Goal: Transaction & Acquisition: Purchase product/service

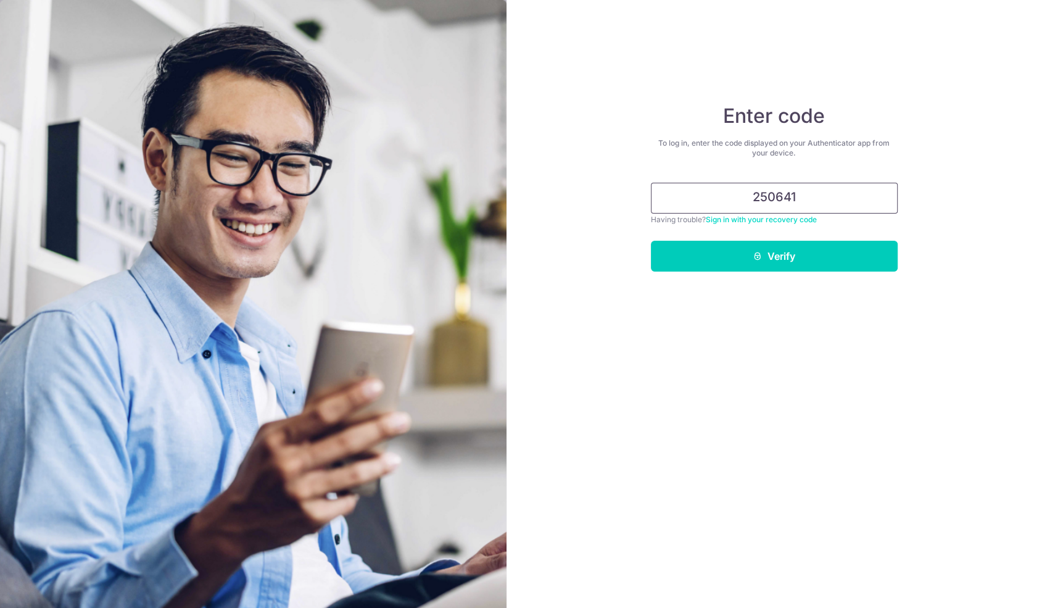
type input "250641"
click at [651, 241] on button "Verify" at bounding box center [774, 256] width 247 height 31
click at [708, 268] on button "Verify" at bounding box center [774, 256] width 247 height 31
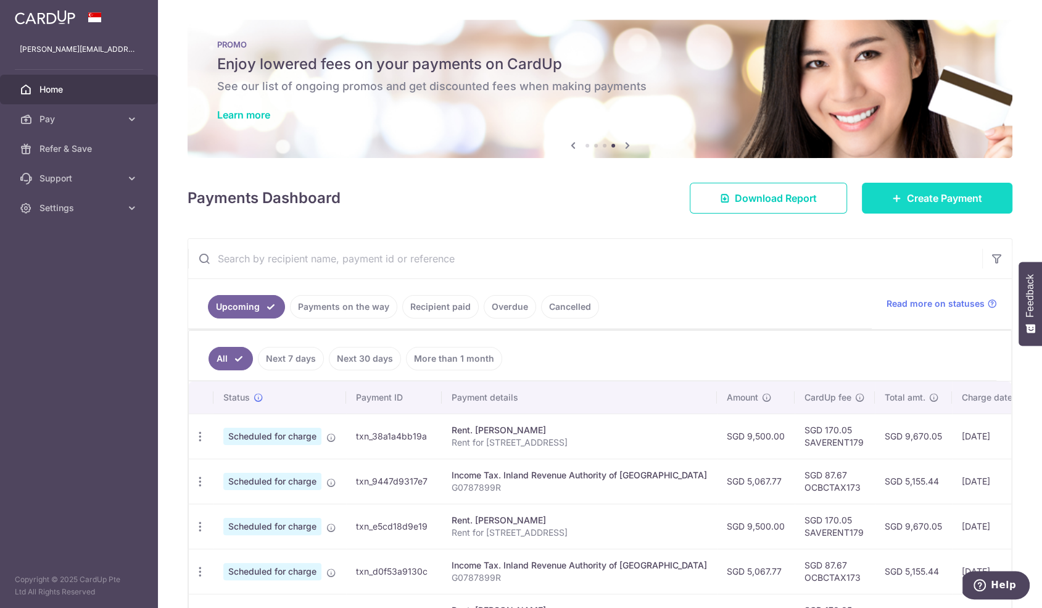
click at [946, 199] on span "Create Payment" at bounding box center [944, 198] width 75 height 15
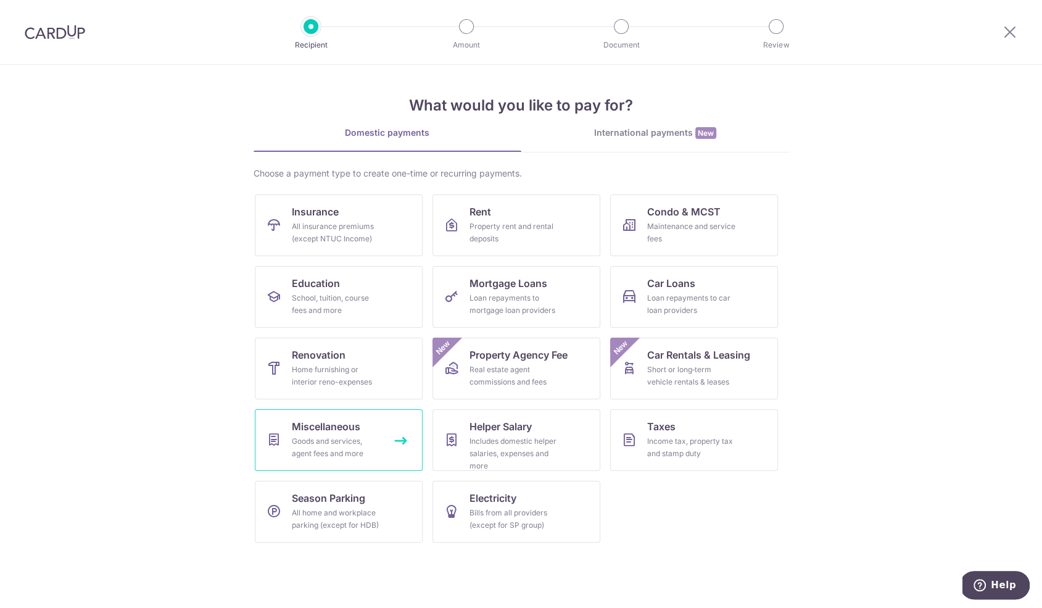
click at [346, 441] on div "Goods and services, agent fees and more" at bounding box center [336, 447] width 89 height 25
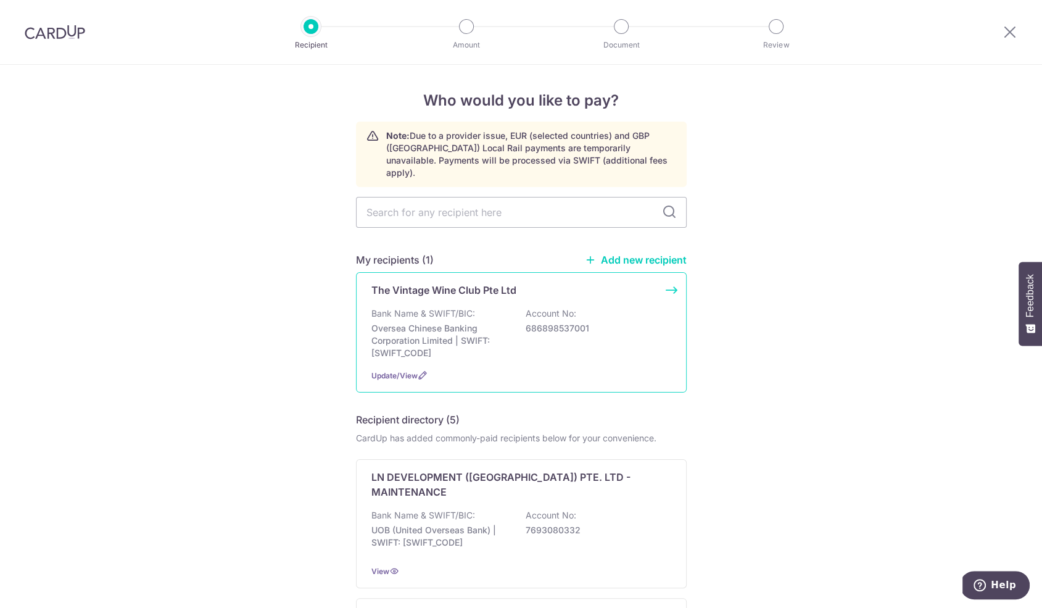
click at [443, 307] on p "Bank Name & SWIFT/BIC:" at bounding box center [423, 313] width 104 height 12
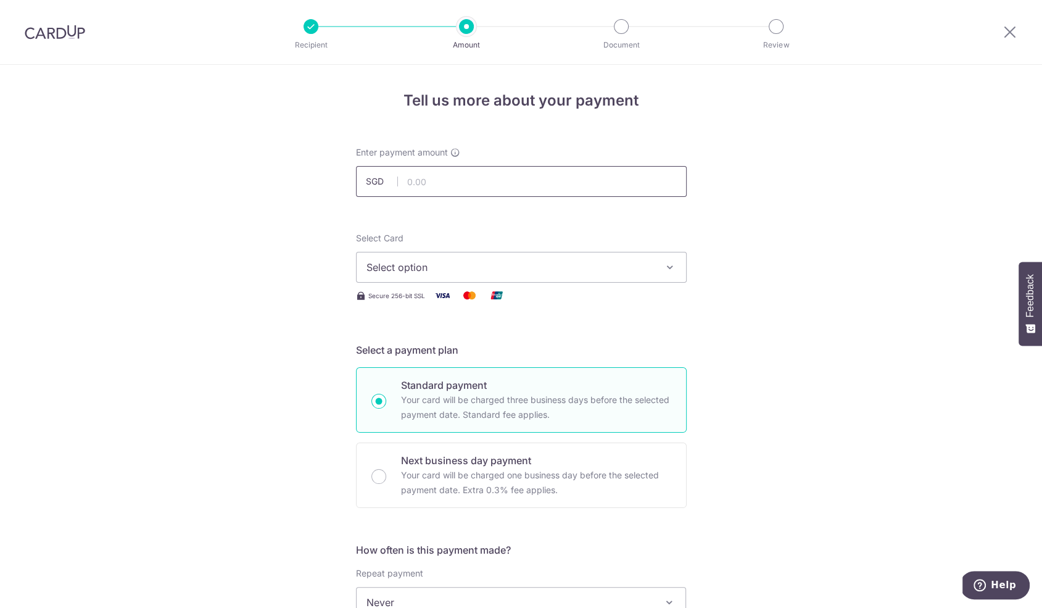
click at [444, 175] on input "text" at bounding box center [521, 181] width 331 height 31
type input "2,985.84"
click at [470, 267] on span "Select option" at bounding box center [510, 267] width 288 height 15
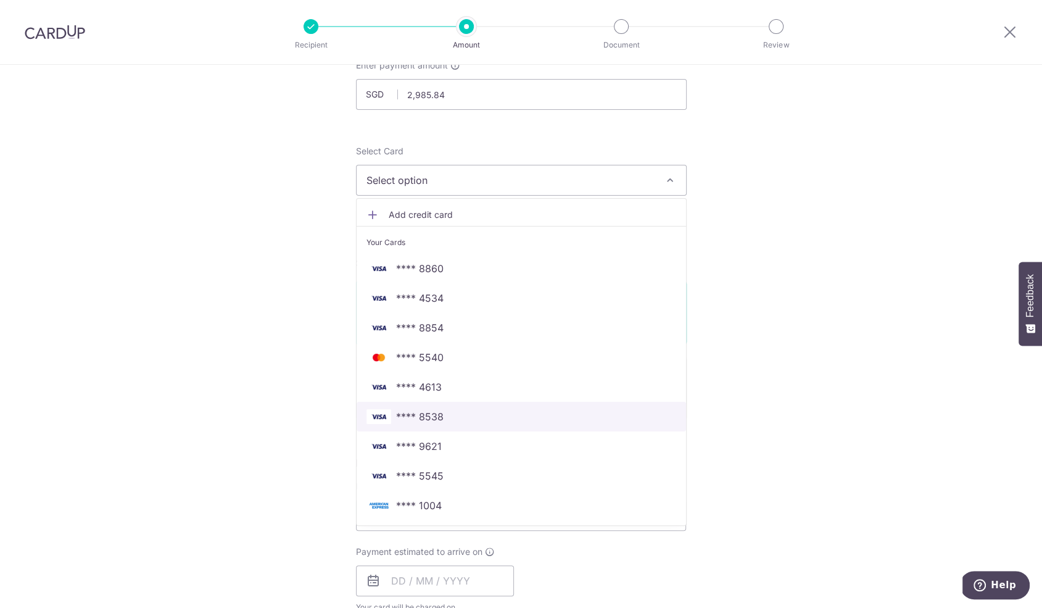
scroll to position [90, 0]
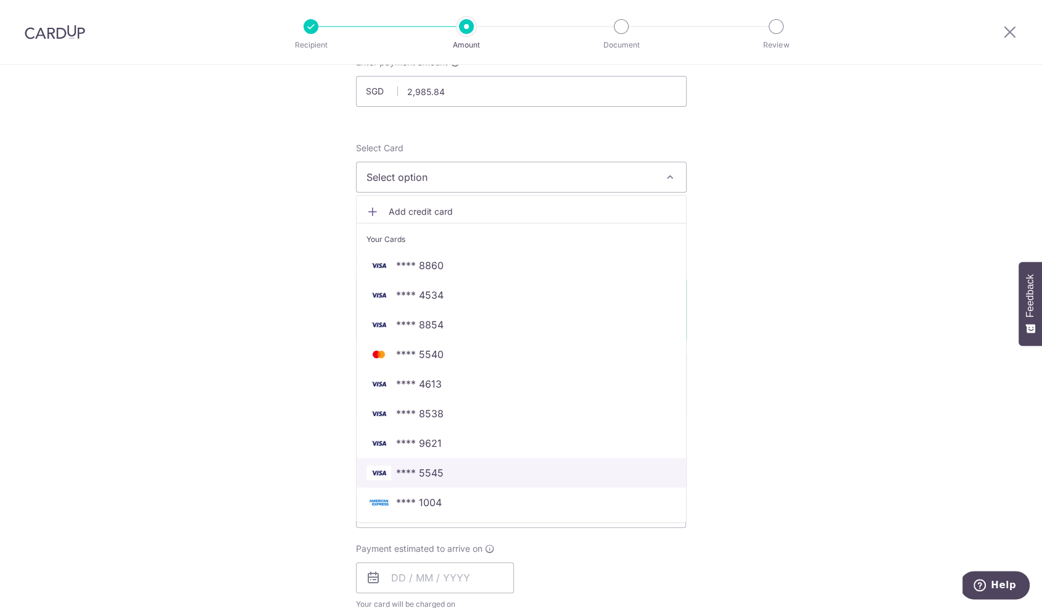
click at [463, 477] on span "**** 5545" at bounding box center [521, 472] width 310 height 15
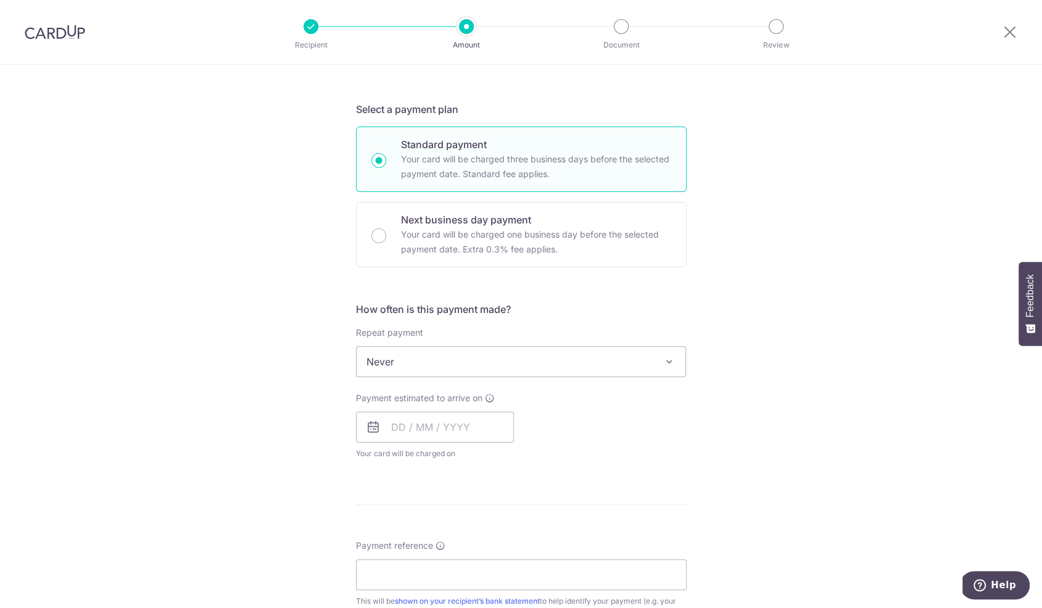
scroll to position [263, 0]
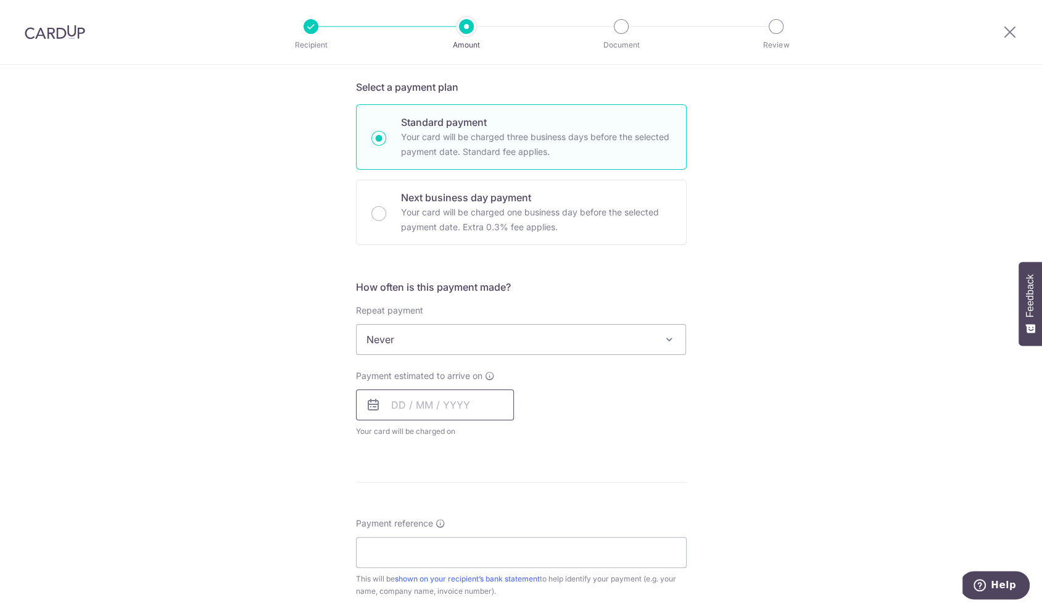
click at [445, 399] on input "text" at bounding box center [435, 404] width 158 height 31
click at [430, 521] on link "9" at bounding box center [431, 517] width 20 height 20
type input "[DATE]"
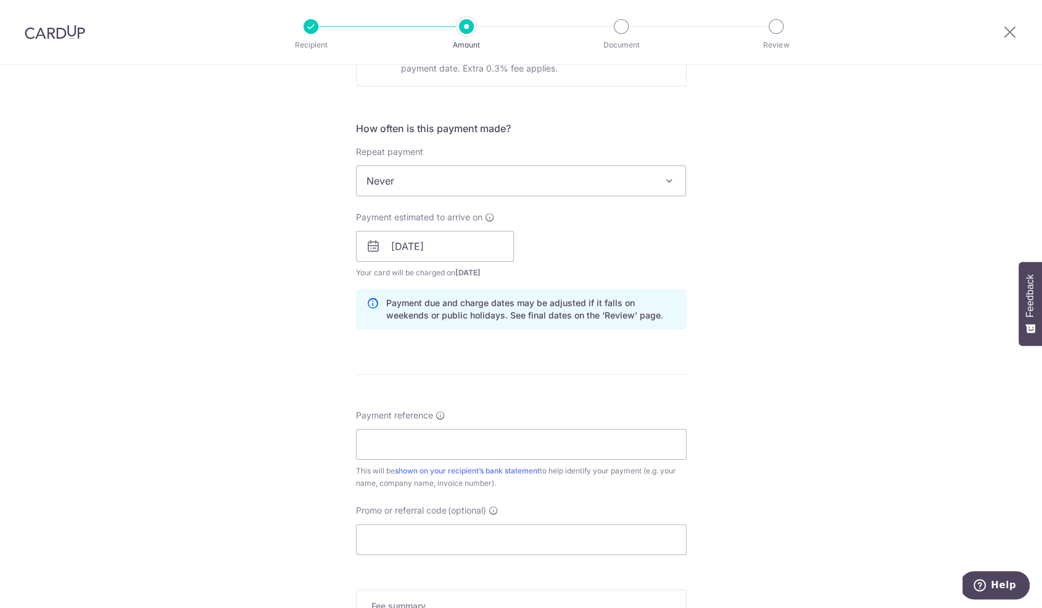
scroll to position [423, 0]
click at [442, 442] on input "Payment reference" at bounding box center [521, 442] width 331 height 31
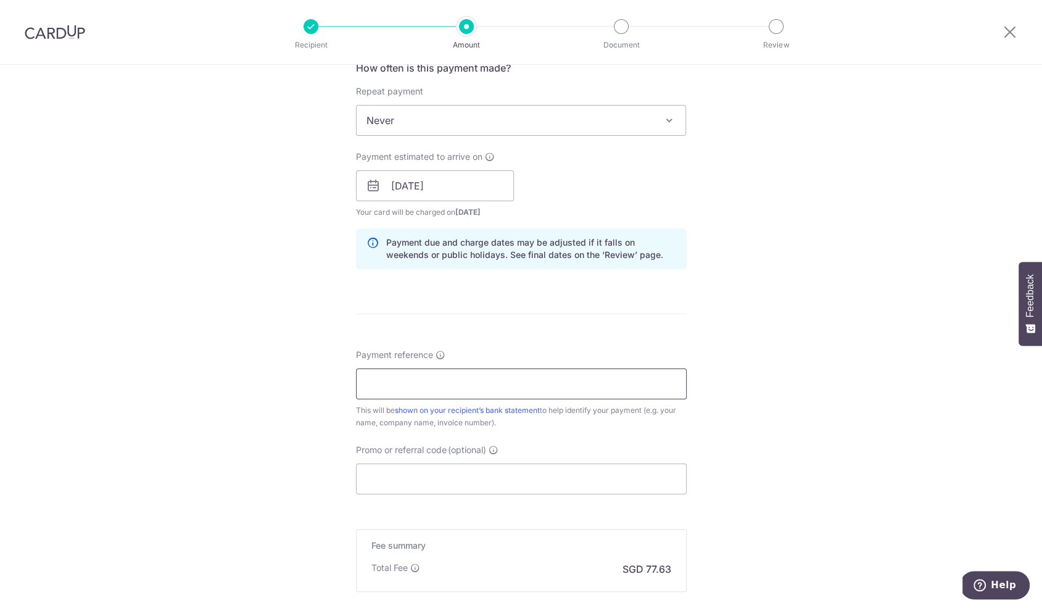
scroll to position [492, 0]
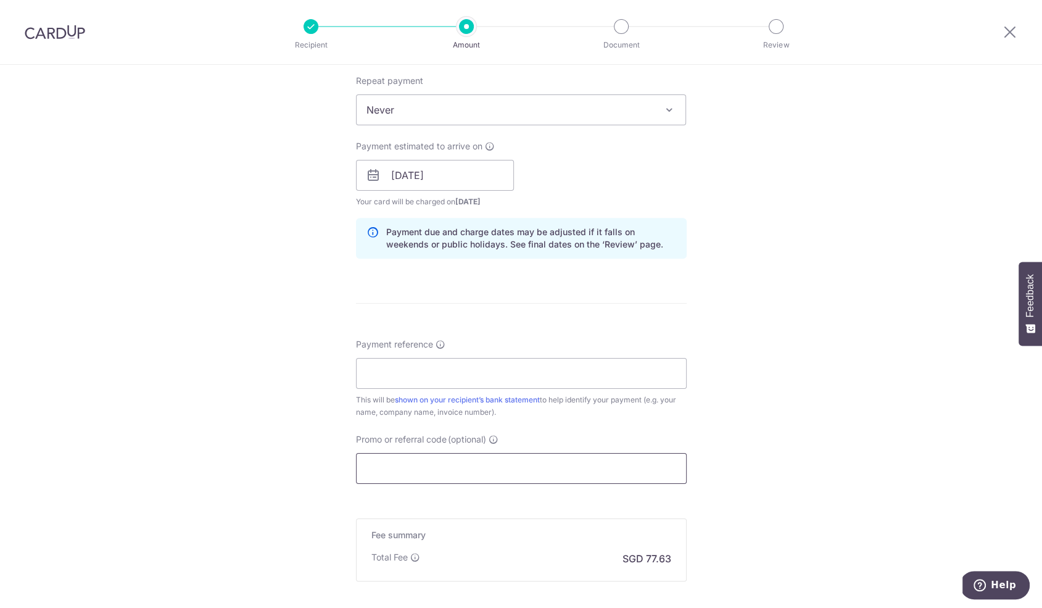
click at [413, 463] on input "Promo or referral code (optional)" at bounding box center [521, 468] width 331 height 31
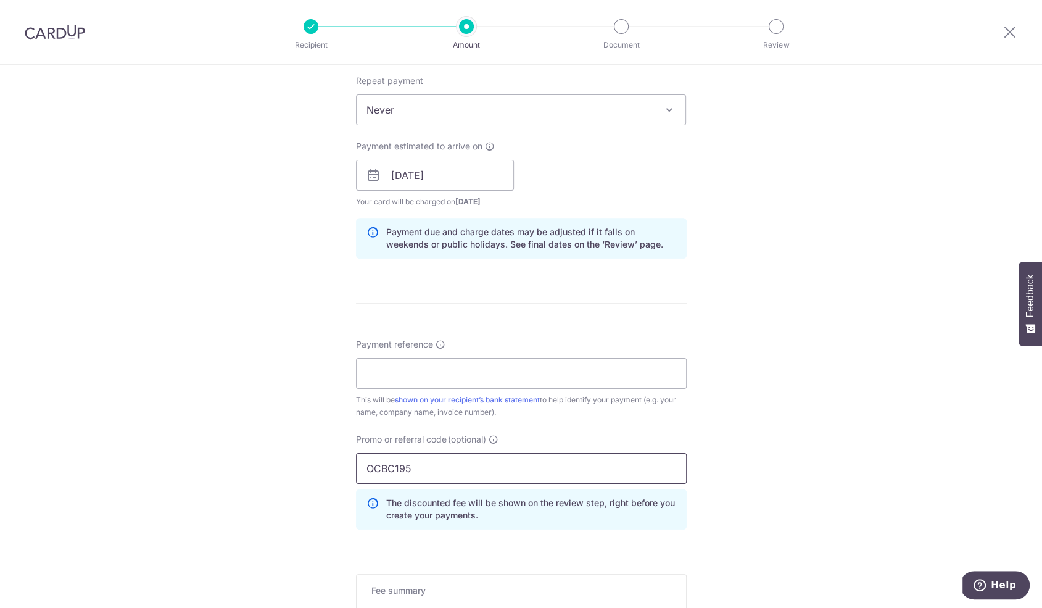
type input "OCBC195"
click at [286, 474] on div "Tell us more about your payment Enter payment amount SGD 2,985.84 2985.84 Selec…" at bounding box center [521, 183] width 1042 height 1222
click at [420, 381] on input "Payment reference" at bounding box center [521, 373] width 331 height 31
click at [325, 386] on div "Tell us more about your payment Enter payment amount SGD 2,985.84 2985.84 Selec…" at bounding box center [521, 183] width 1042 height 1222
click at [418, 362] on input "Payment reference" at bounding box center [521, 373] width 331 height 31
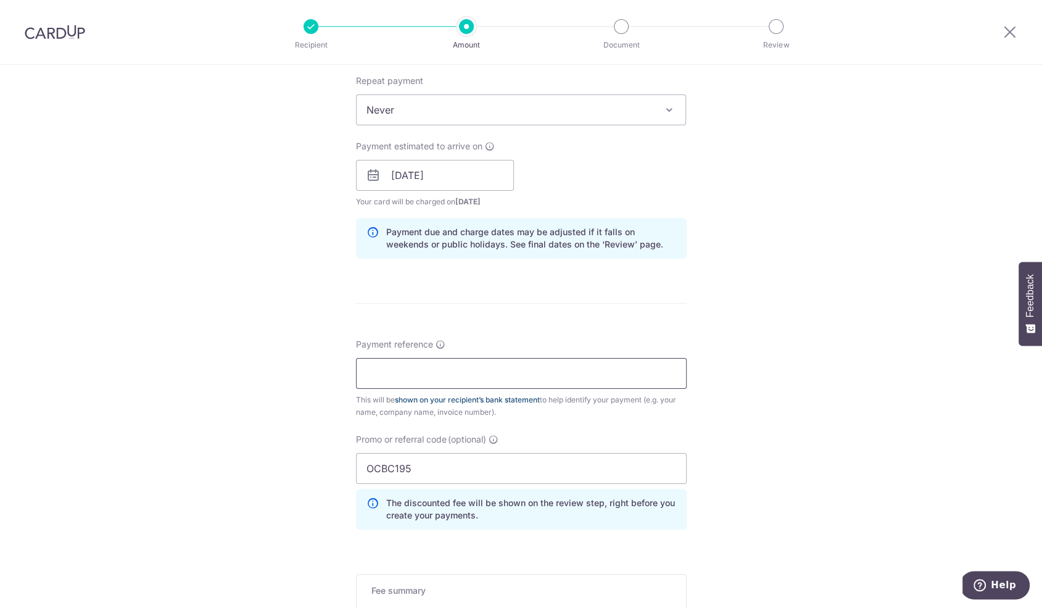
paste input "SO-002742"
type input "SO-002742"
click at [766, 391] on div "Tell us more about your payment Enter payment amount SGD 2,985.84 2985.84 Selec…" at bounding box center [521, 183] width 1042 height 1222
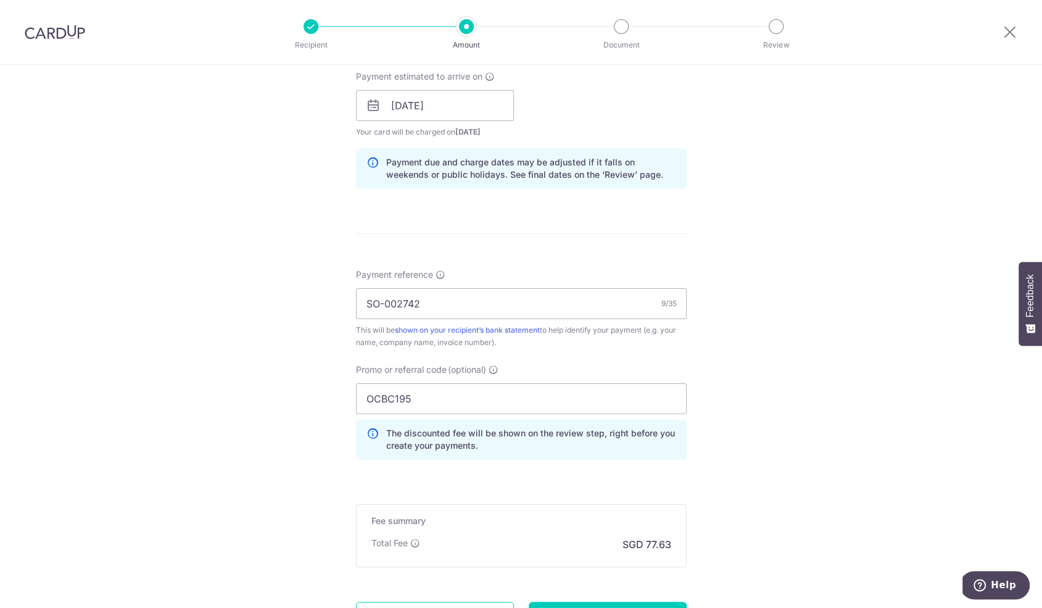
scroll to position [676, 0]
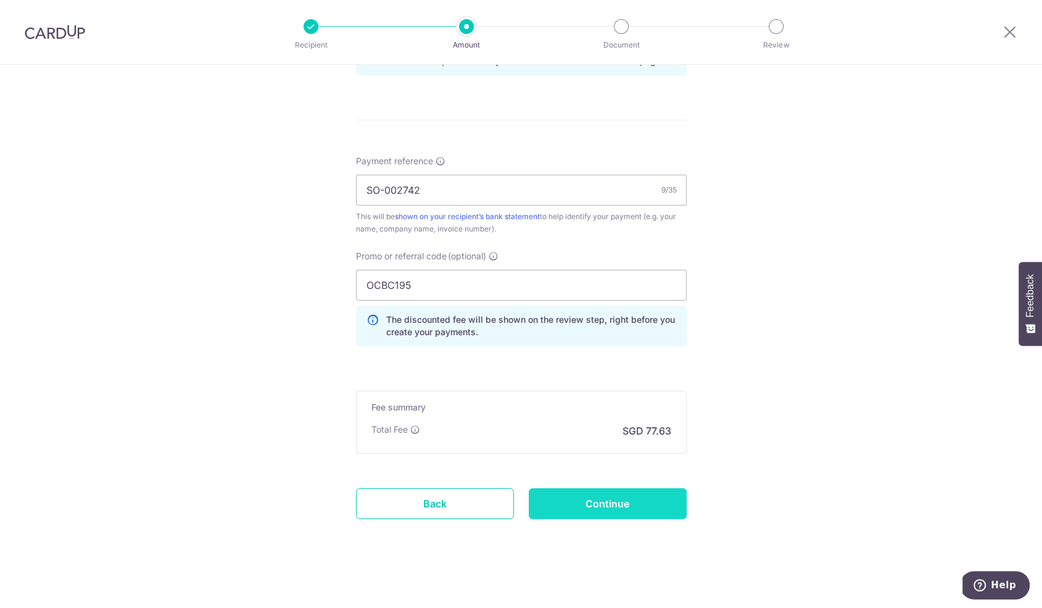
click at [603, 505] on input "Continue" at bounding box center [608, 503] width 158 height 31
type input "Create Schedule"
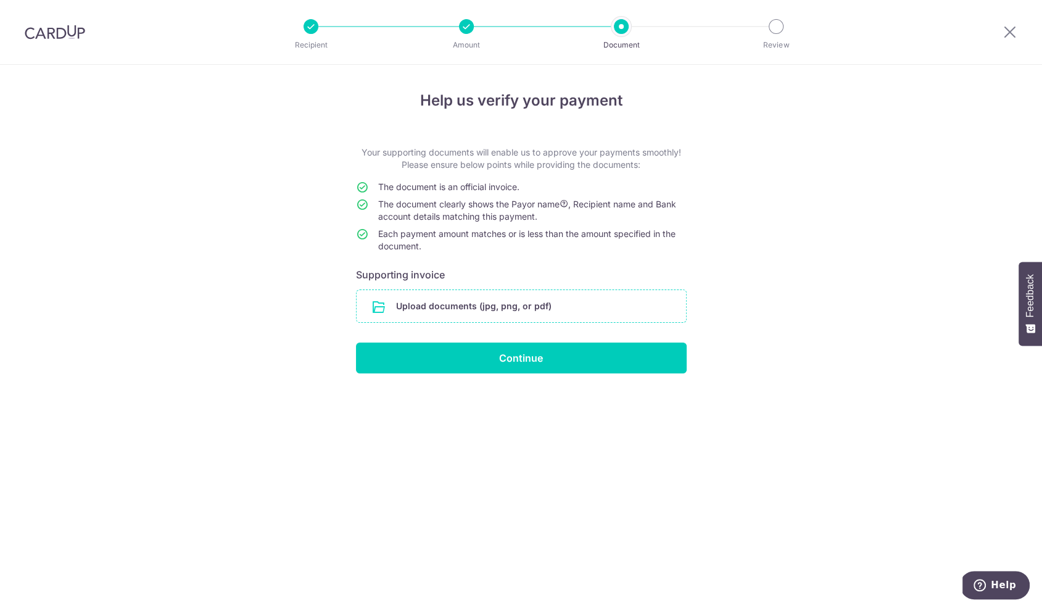
click at [486, 310] on input "file" at bounding box center [521, 306] width 329 height 32
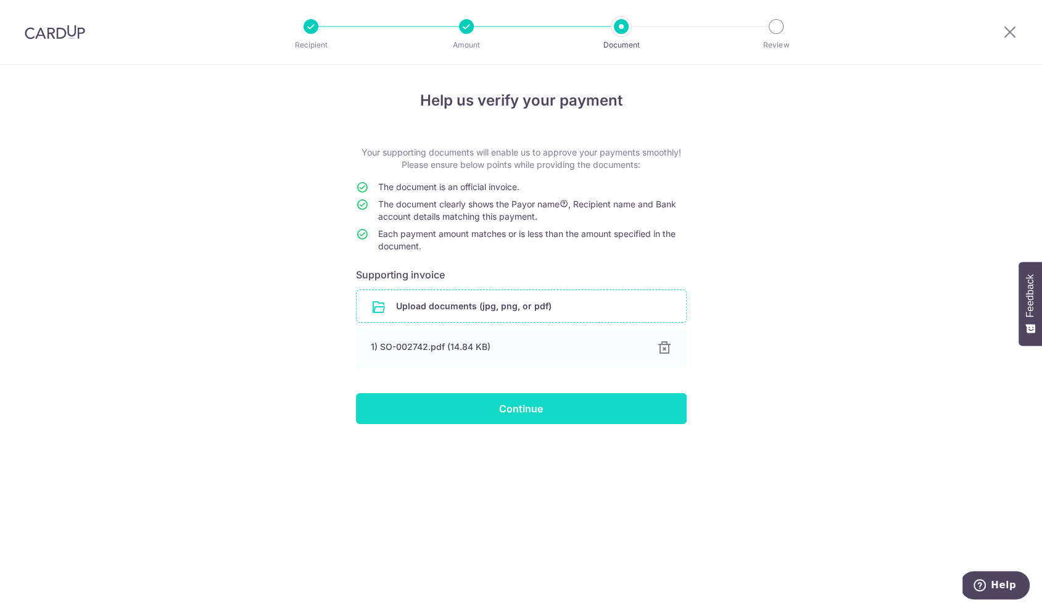
click at [540, 412] on input "Continue" at bounding box center [521, 408] width 331 height 31
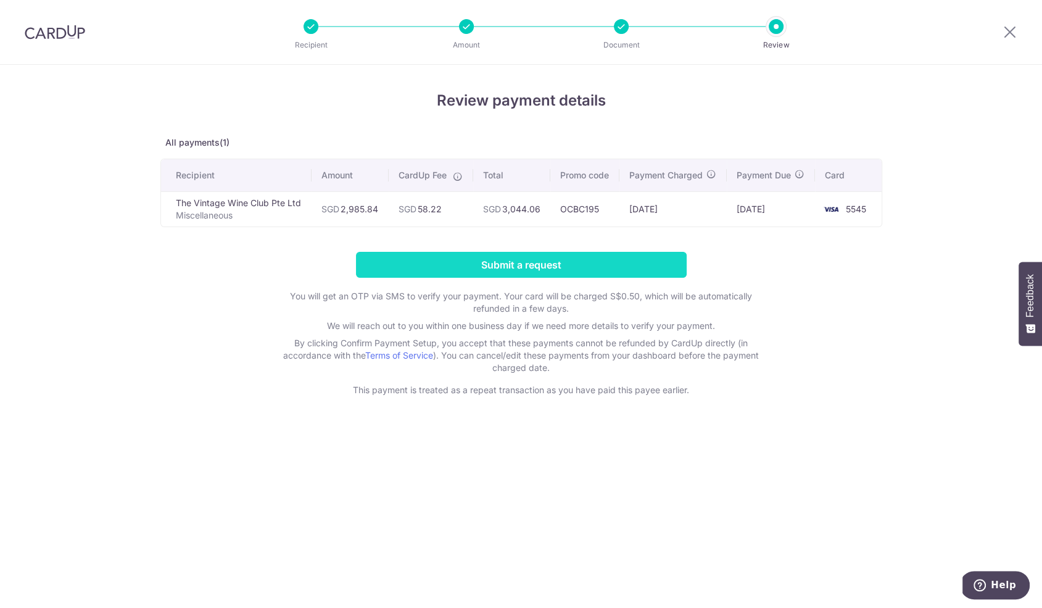
click at [514, 270] on input "Submit a request" at bounding box center [521, 265] width 331 height 26
